Goal: Navigation & Orientation: Find specific page/section

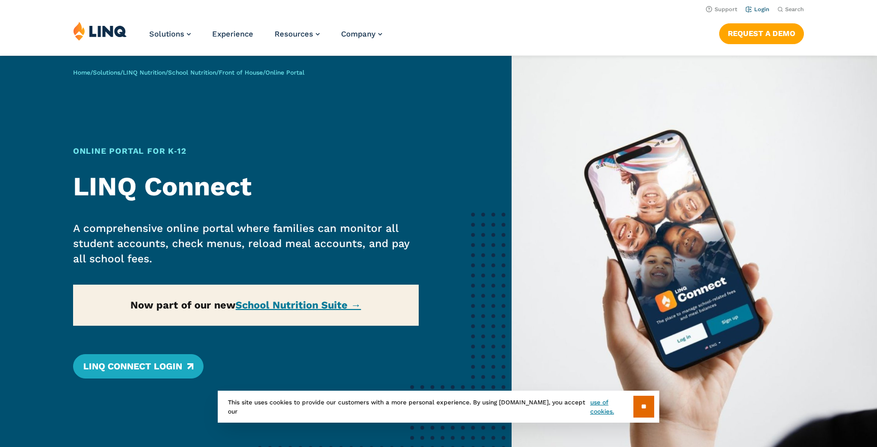
click at [752, 12] on link "Login" at bounding box center [758, 9] width 24 height 7
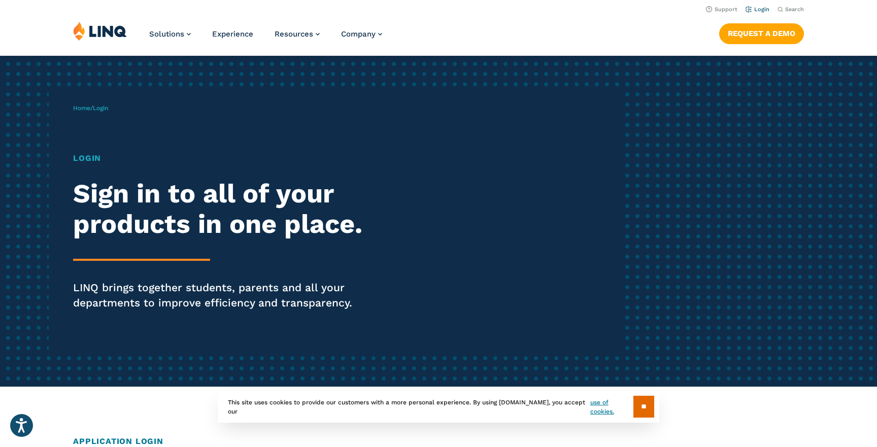
click at [754, 11] on link "Login" at bounding box center [758, 9] width 24 height 7
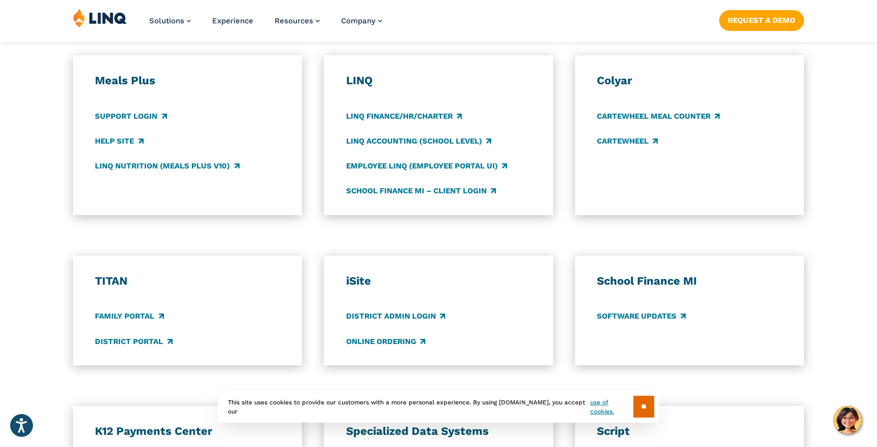
scroll to position [565, 0]
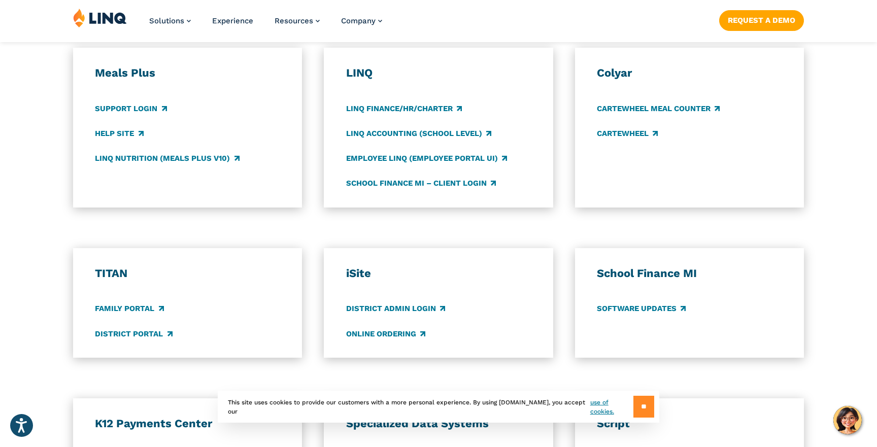
click at [636, 403] on input "**" at bounding box center [644, 407] width 21 height 22
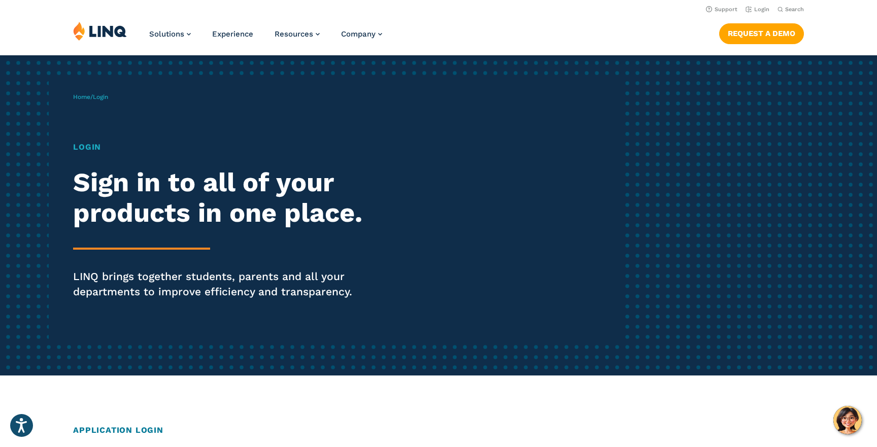
scroll to position [0, 0]
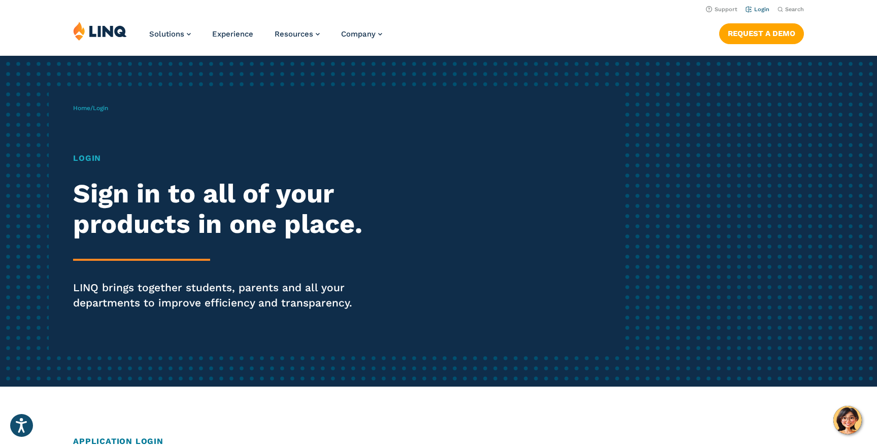
click at [761, 9] on link "Login" at bounding box center [758, 9] width 24 height 7
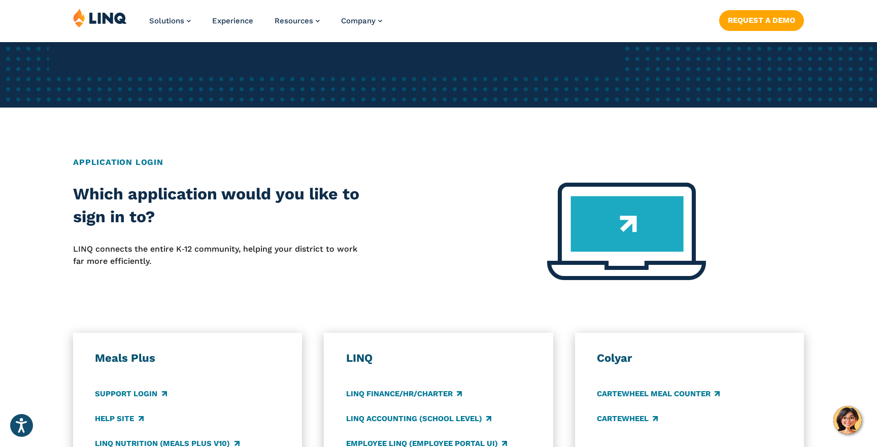
scroll to position [273, 0]
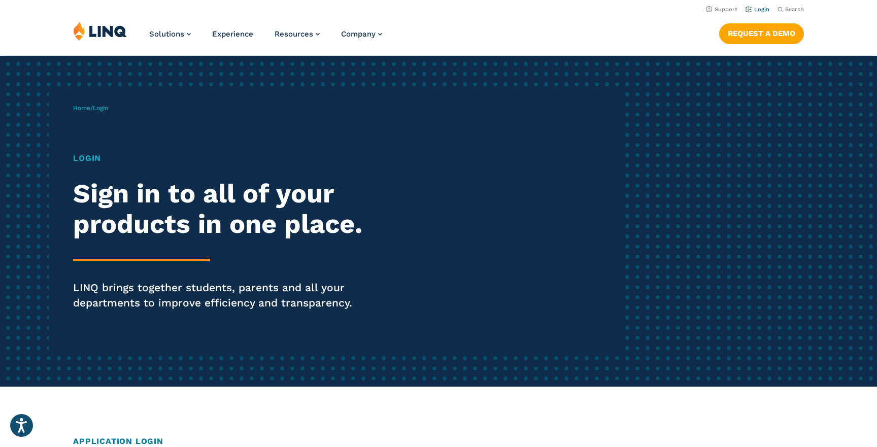
click at [756, 7] on link "Login" at bounding box center [758, 9] width 24 height 7
click at [760, 9] on link "Login" at bounding box center [758, 9] width 24 height 7
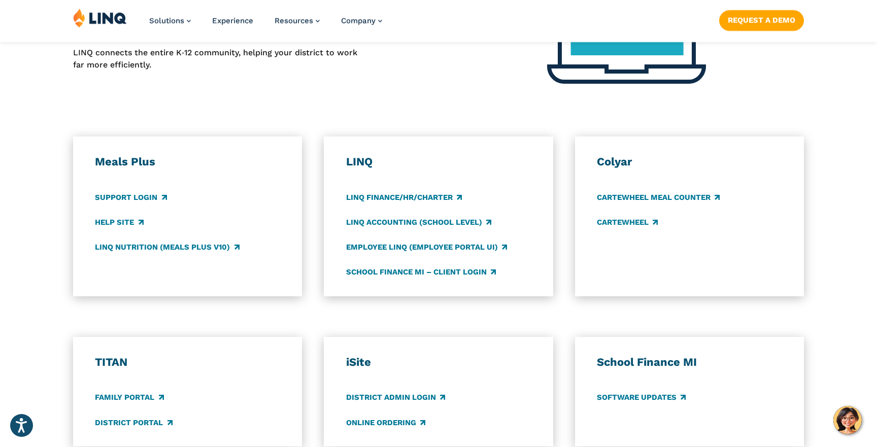
scroll to position [478, 0]
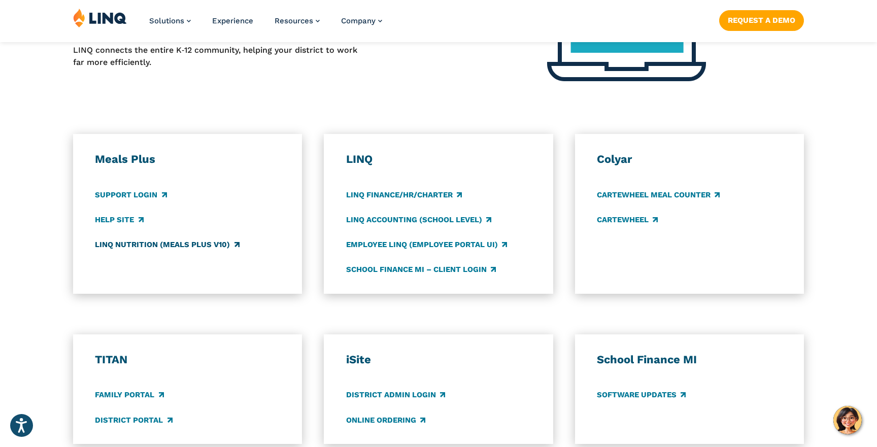
click at [110, 246] on link "LINQ Nutrition (Meals Plus v10)" at bounding box center [167, 244] width 144 height 11
